Goal: Information Seeking & Learning: Learn about a topic

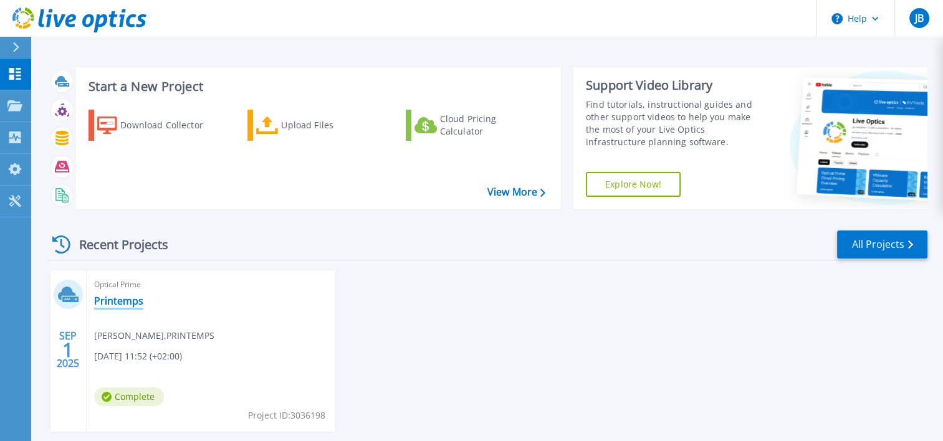
click at [115, 304] on link "Printemps" at bounding box center [118, 301] width 49 height 12
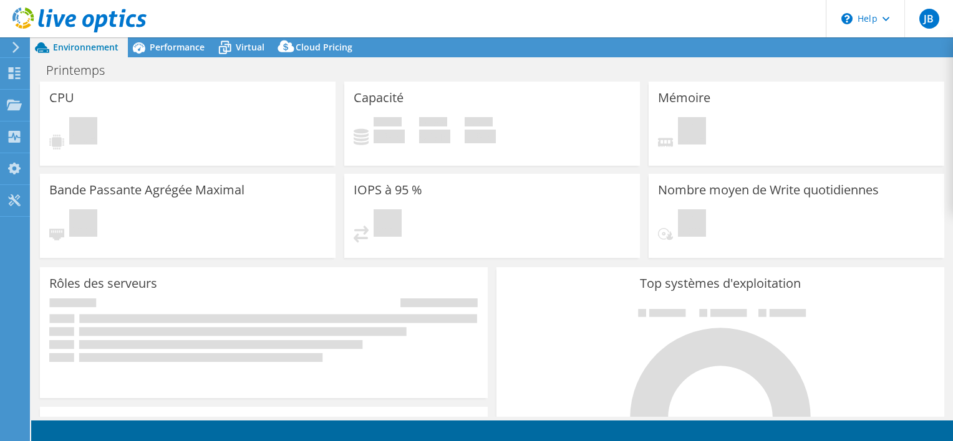
select select "EUFrankfurt"
select select "USD"
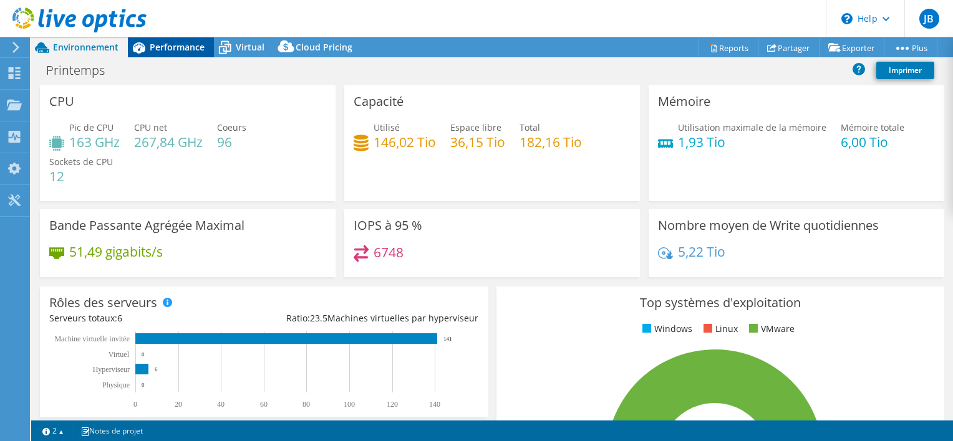
click at [161, 47] on span "Performance" at bounding box center [177, 47] width 55 height 12
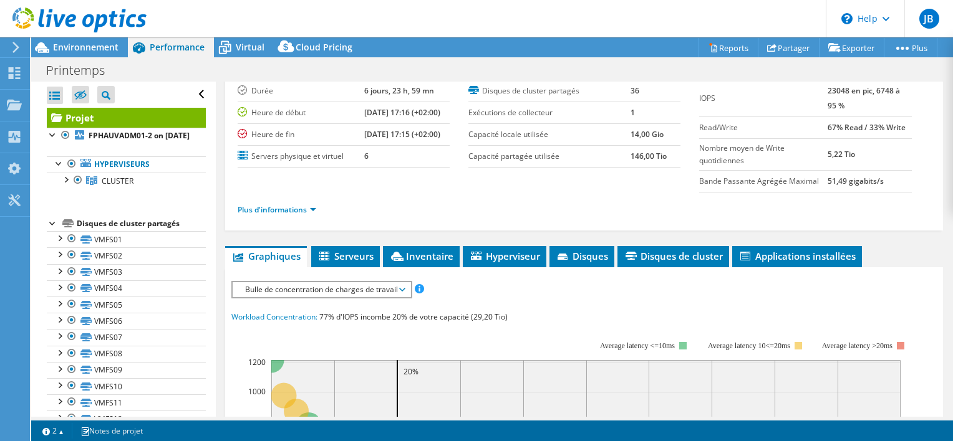
scroll to position [187, 0]
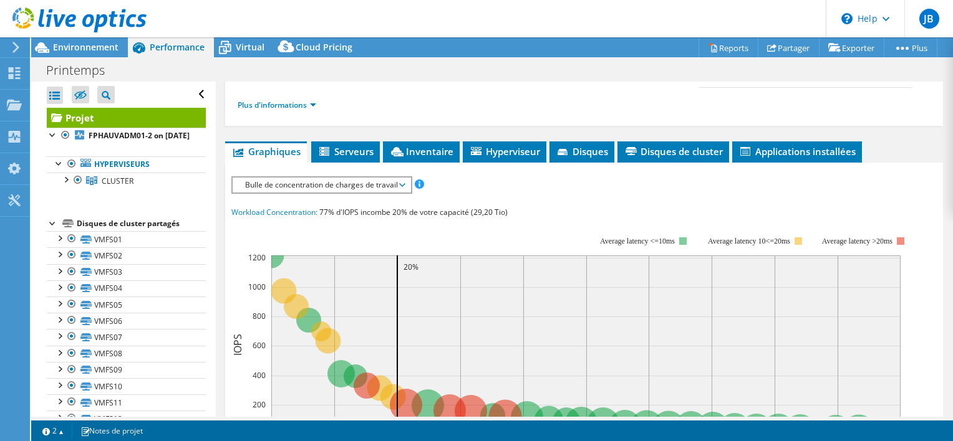
click at [313, 186] on span "Bulle de concentration de charges de travail" at bounding box center [321, 185] width 165 height 15
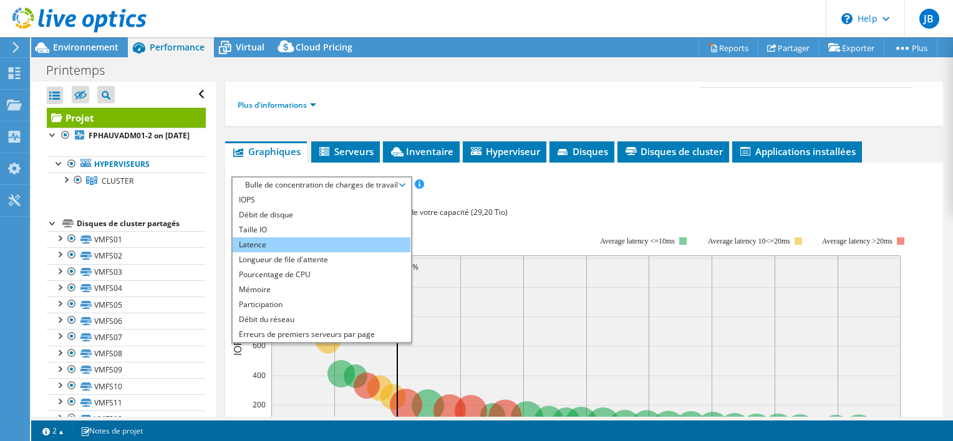
click at [263, 241] on li "Latence" at bounding box center [322, 245] width 178 height 15
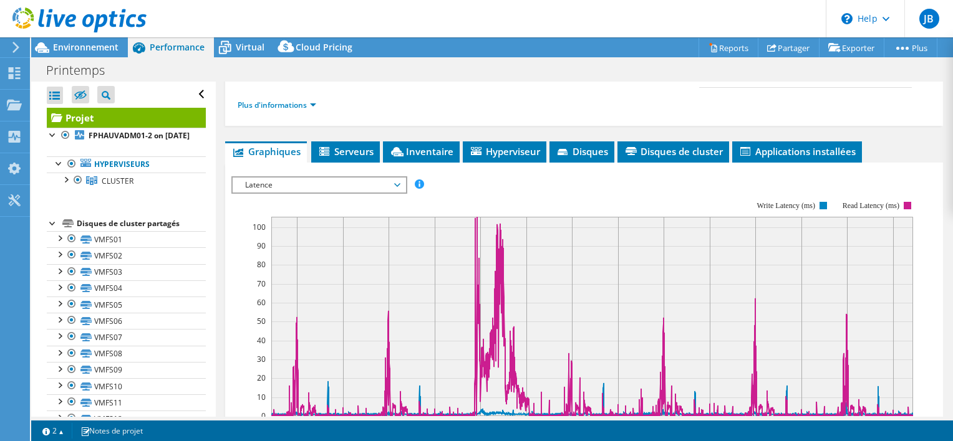
drag, startPoint x: 278, startPoint y: 183, endPoint x: 279, endPoint y: 190, distance: 7.0
click at [279, 183] on span "Latence" at bounding box center [319, 185] width 160 height 15
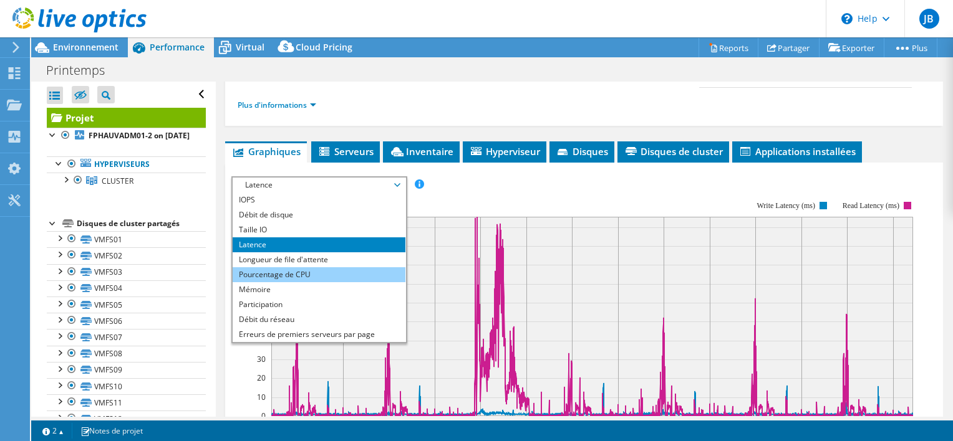
click at [286, 270] on li "Pourcentage de CPU" at bounding box center [319, 274] width 173 height 15
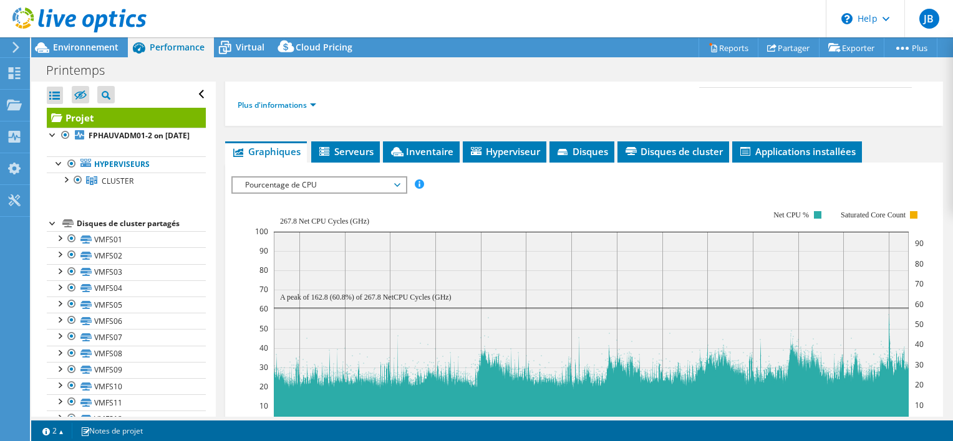
click at [321, 185] on span "Pourcentage de CPU" at bounding box center [319, 185] width 160 height 15
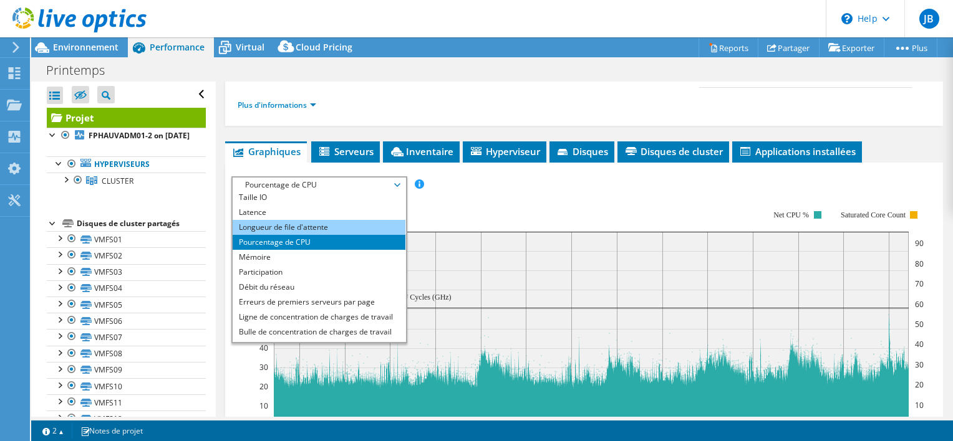
scroll to position [45, 0]
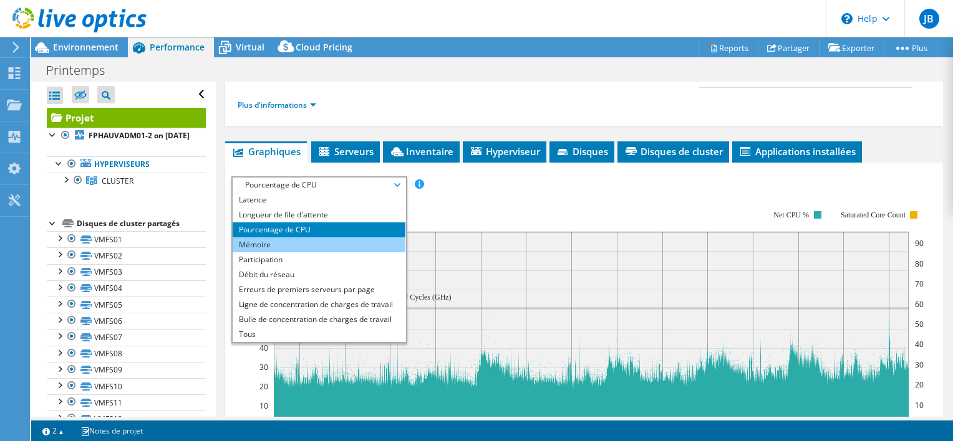
click at [278, 242] on li "Mémoire" at bounding box center [319, 245] width 173 height 15
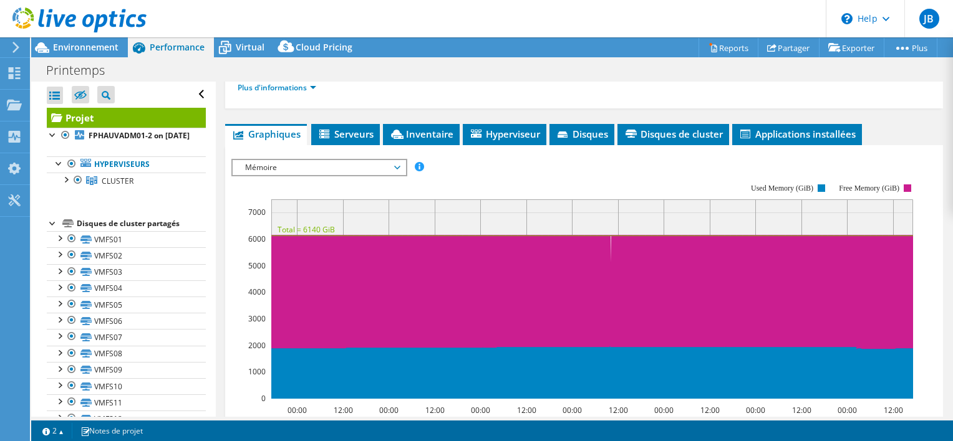
scroll to position [125, 0]
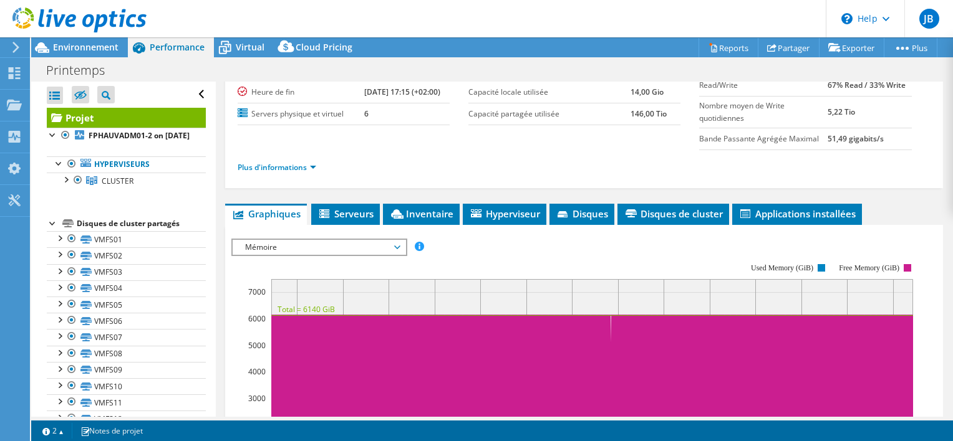
click at [292, 241] on span "Mémoire" at bounding box center [319, 247] width 160 height 15
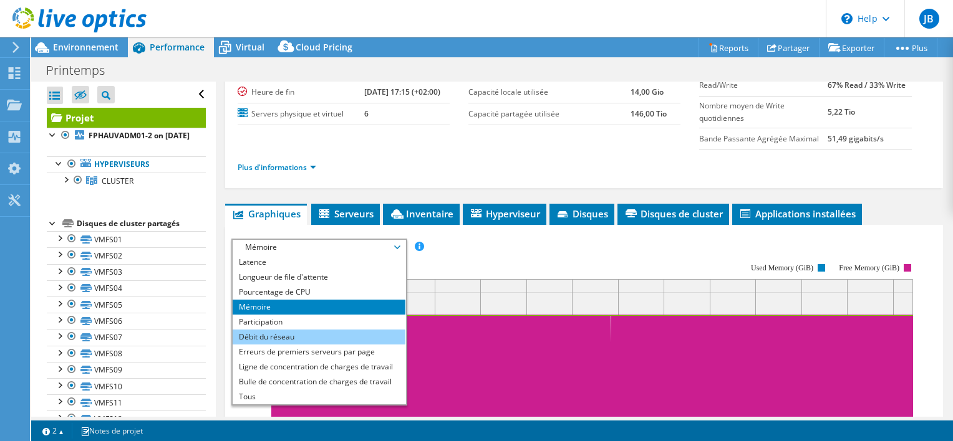
click at [270, 336] on li "Débit du réseau" at bounding box center [319, 337] width 173 height 15
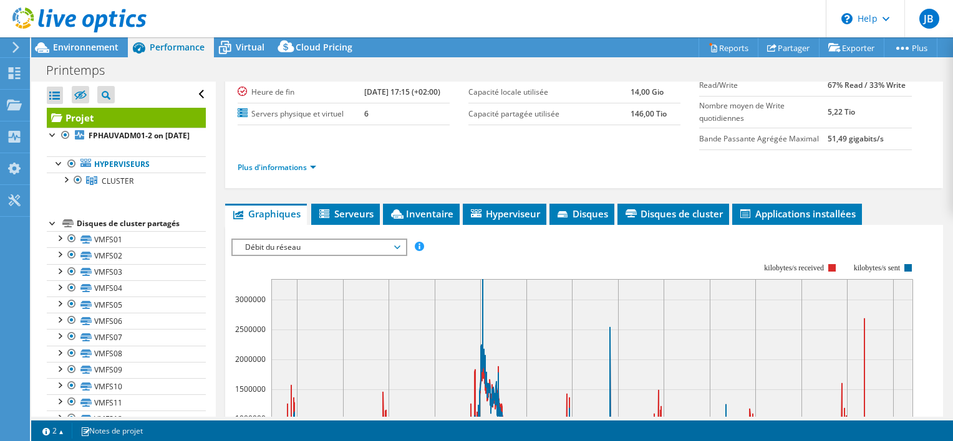
scroll to position [187, 0]
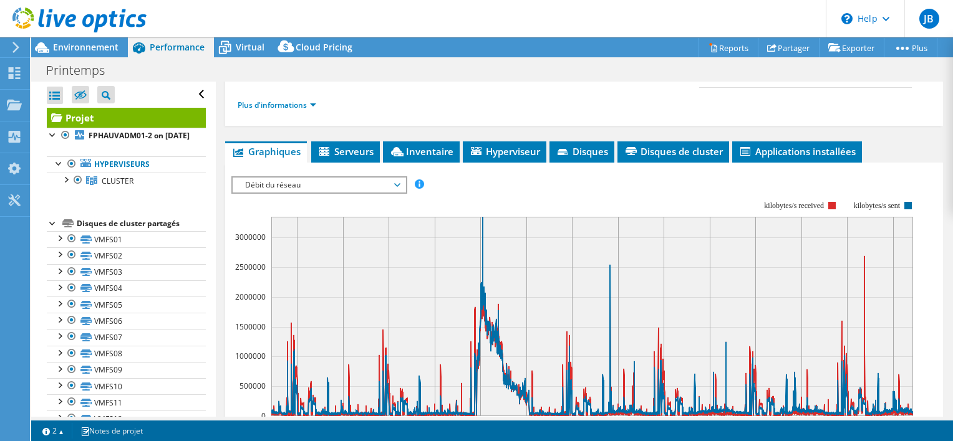
click at [317, 185] on span "Débit du réseau" at bounding box center [319, 185] width 160 height 15
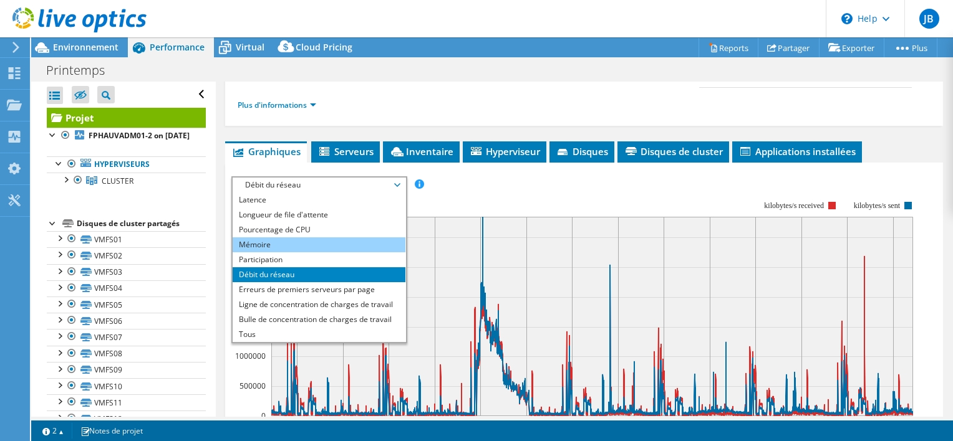
click at [277, 243] on li "Mémoire" at bounding box center [319, 245] width 173 height 15
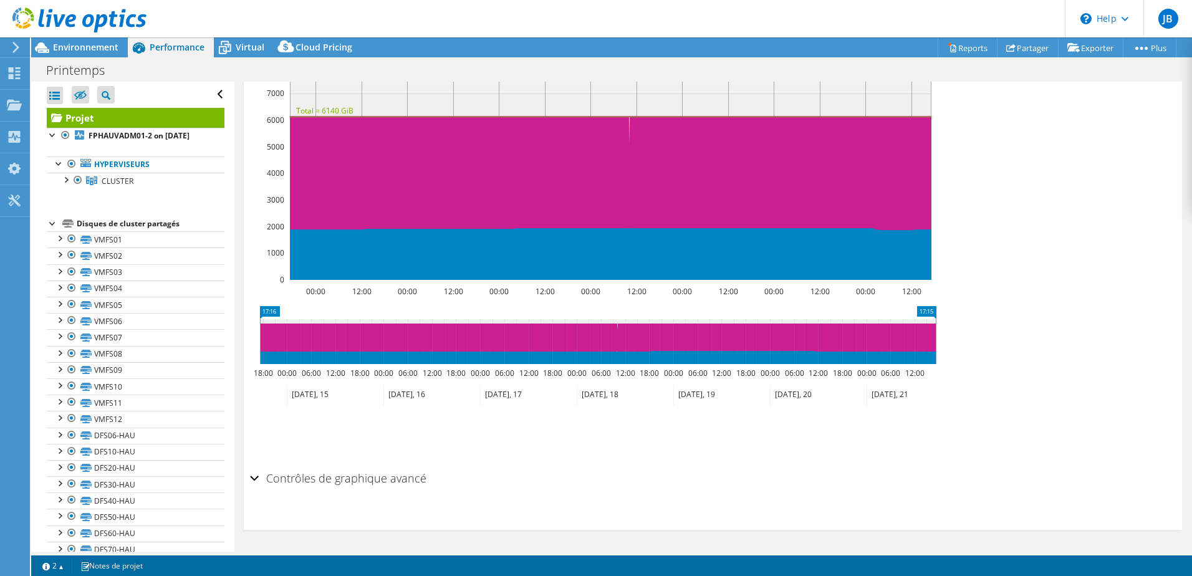
scroll to position [45, 0]
